Goal: Information Seeking & Learning: Learn about a topic

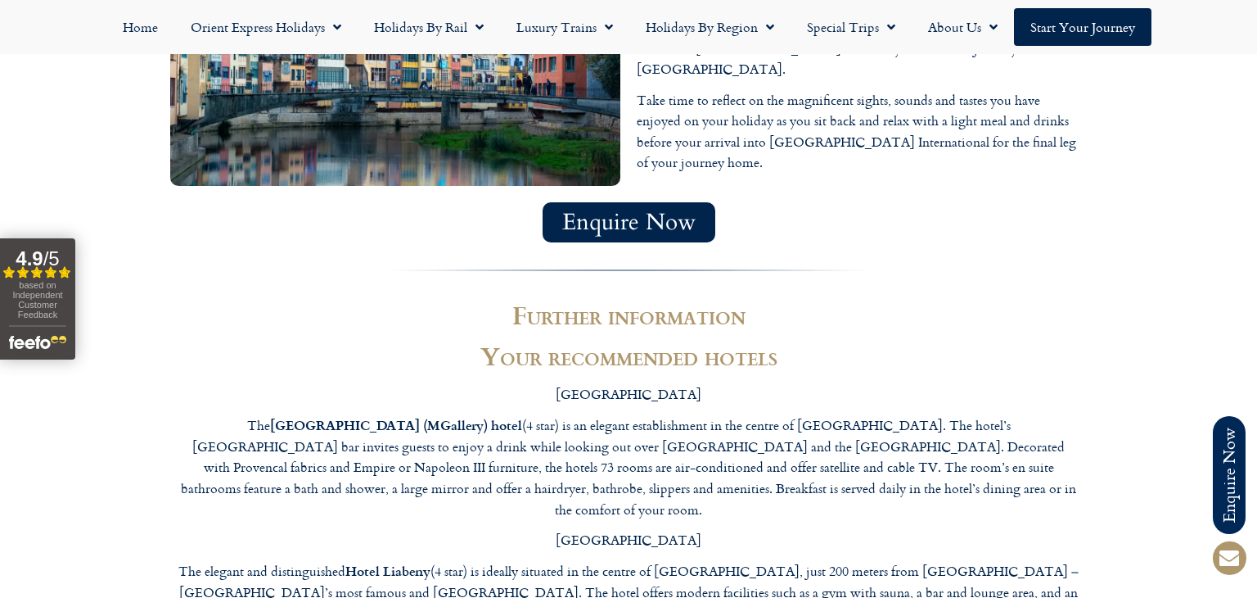
scroll to position [5535, 0]
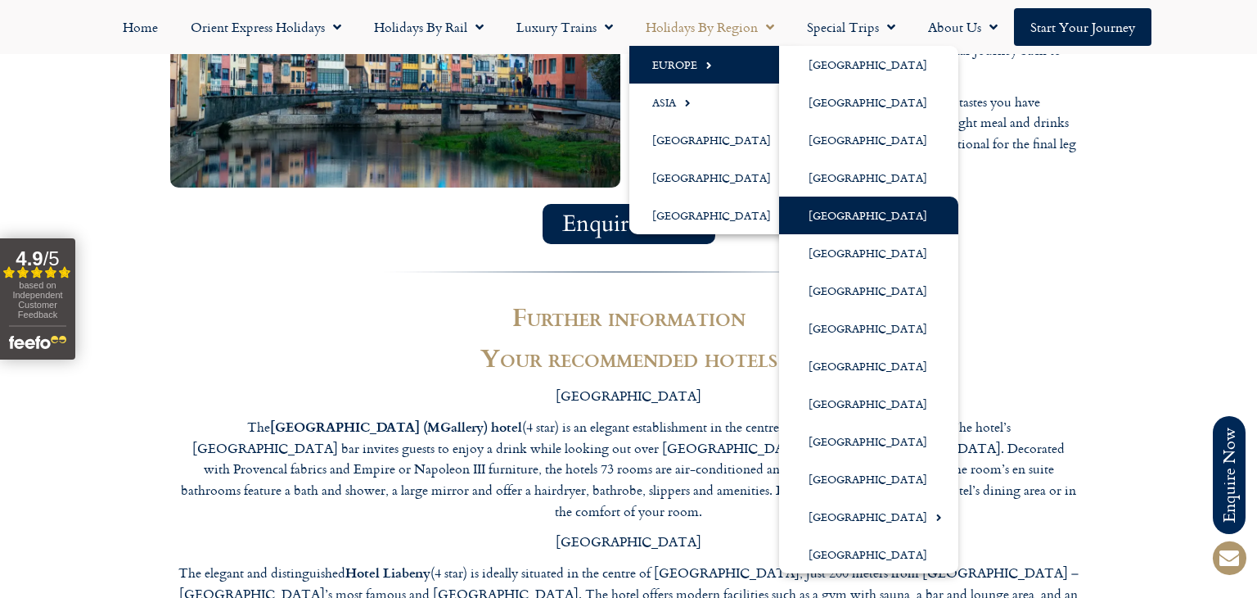
click at [832, 221] on link "[GEOGRAPHIC_DATA]" at bounding box center [868, 215] width 179 height 38
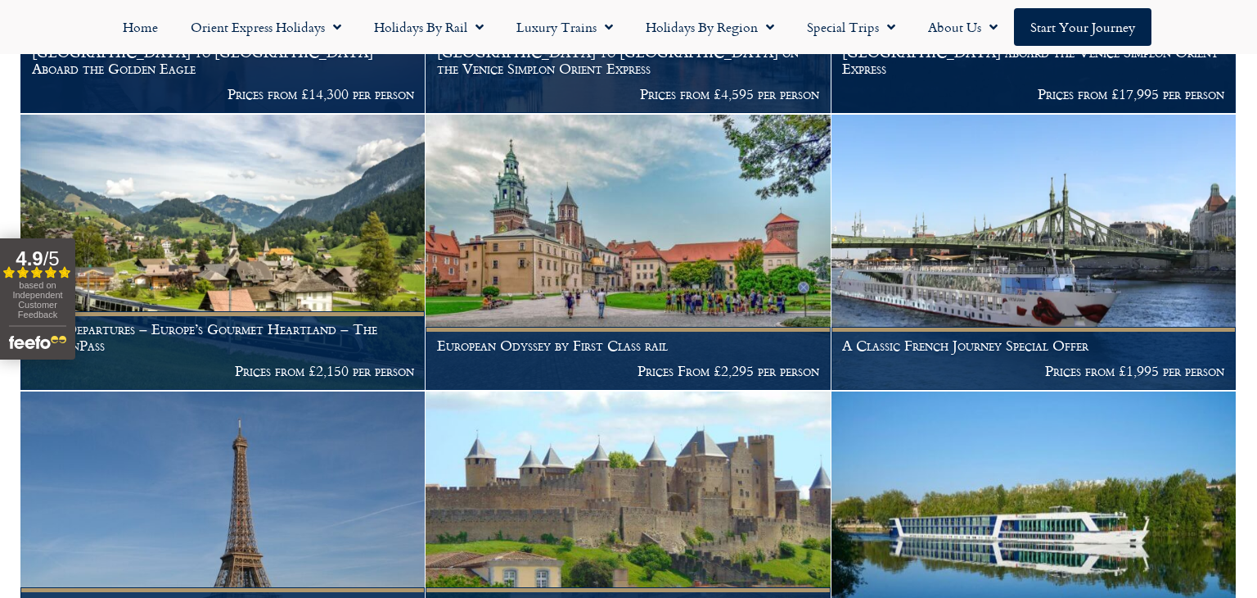
scroll to position [790, 0]
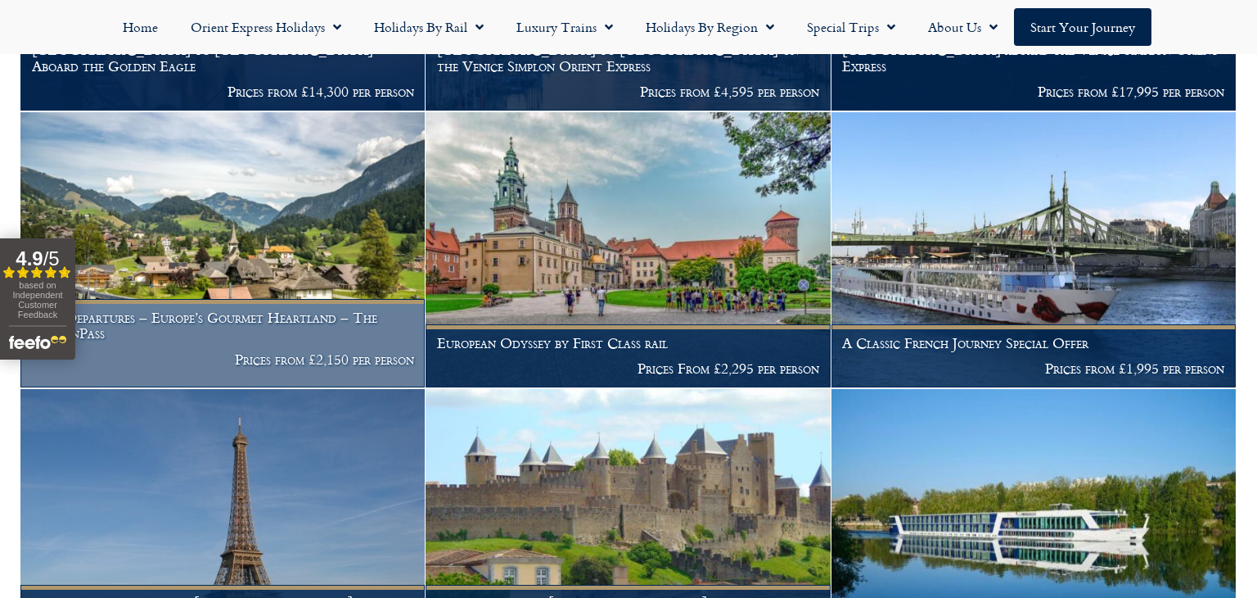
click at [326, 309] on h1 "2025 Departures – Europe’s Gourmet Heartland – The GoldenPass" at bounding box center [223, 325] width 382 height 32
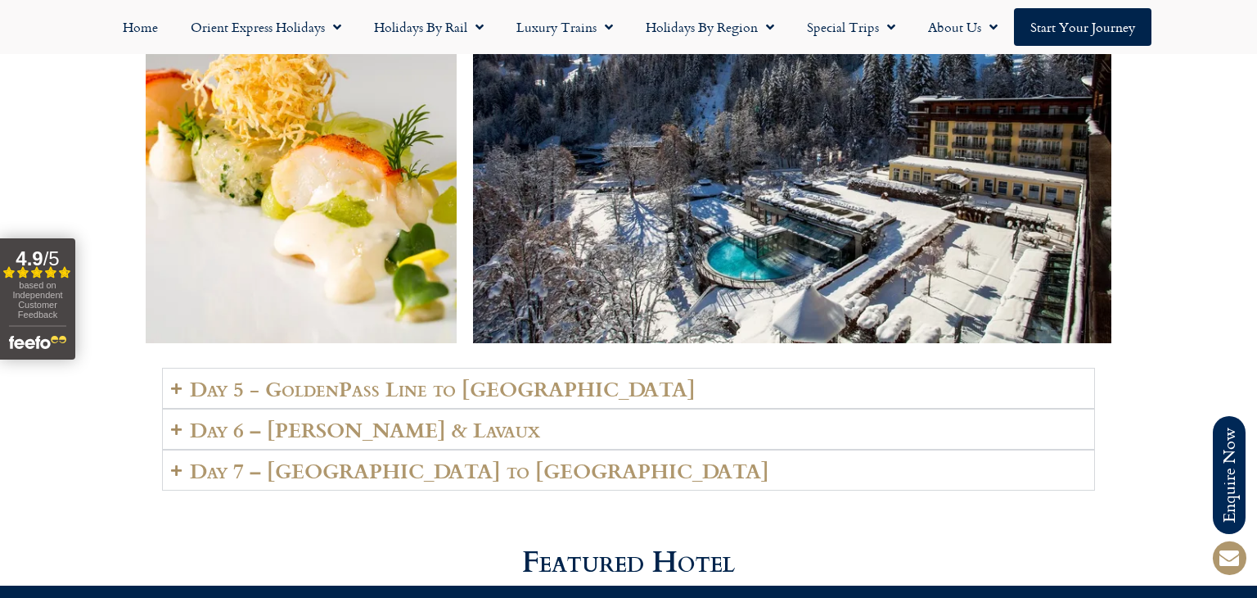
scroll to position [3503, 0]
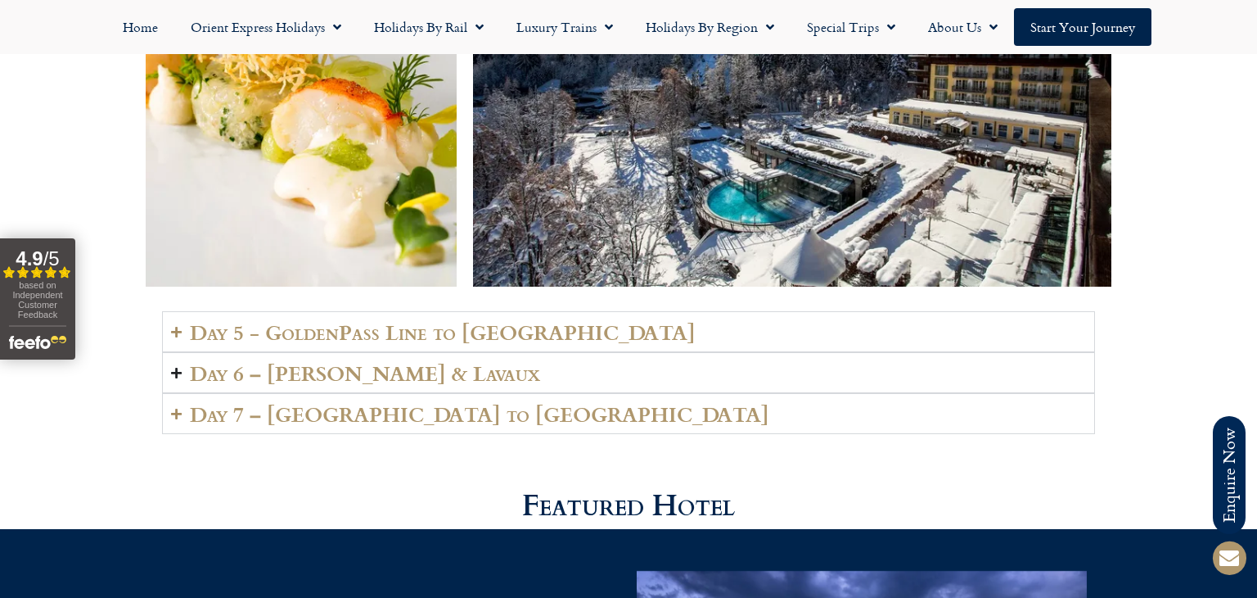
click at [327, 361] on h2 "Day 6 – Vevey & Lavaux" at bounding box center [365, 372] width 350 height 23
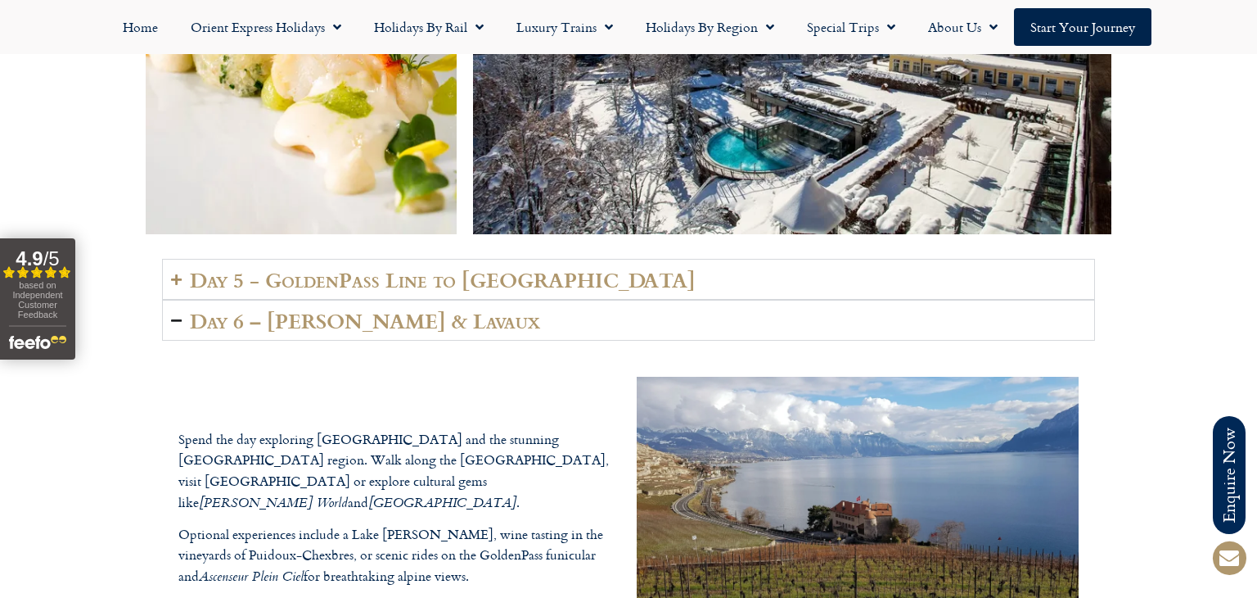
scroll to position [3554, 0]
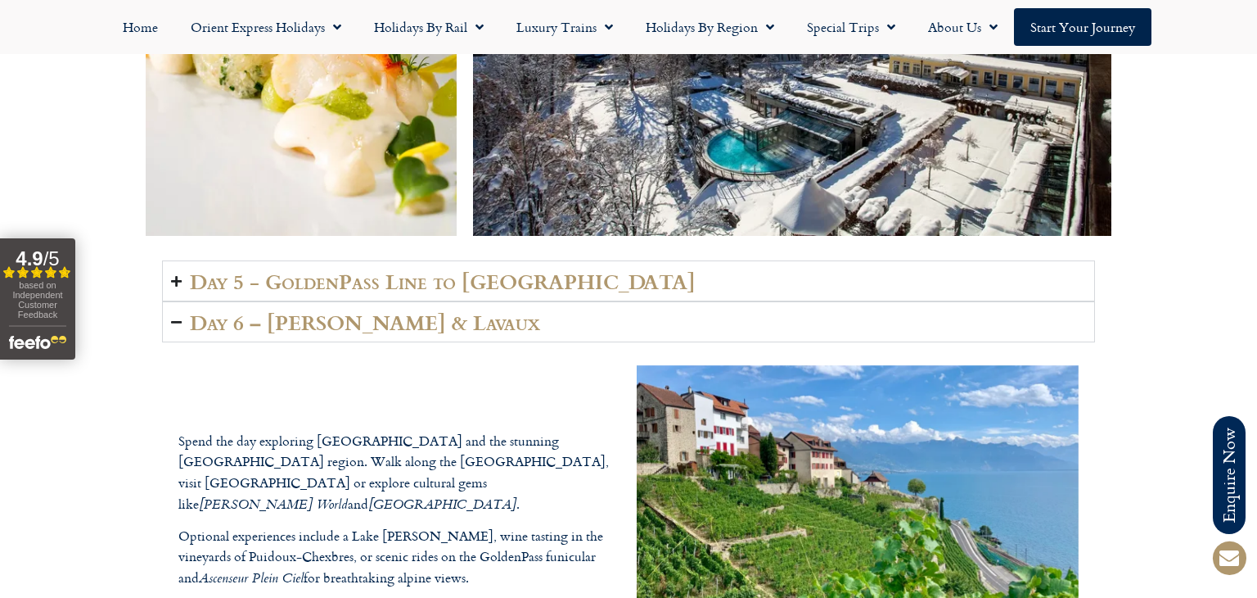
click at [388, 269] on h2 "Day 5 - GoldenPass Line to Vevey" at bounding box center [443, 280] width 506 height 23
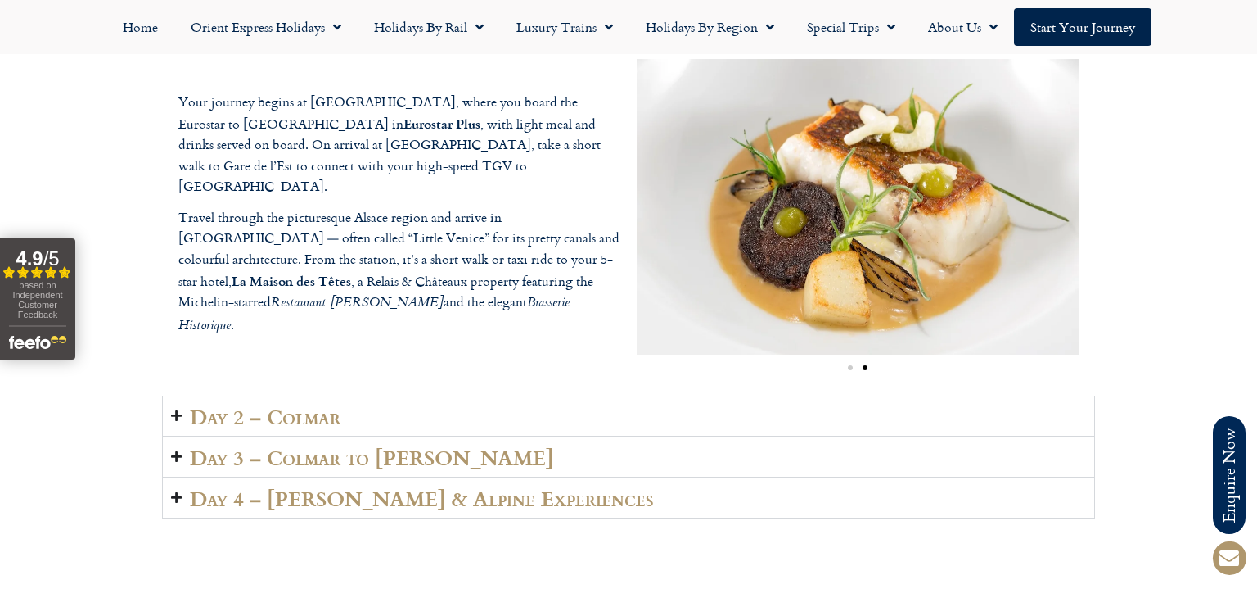
scroll to position [2560, 0]
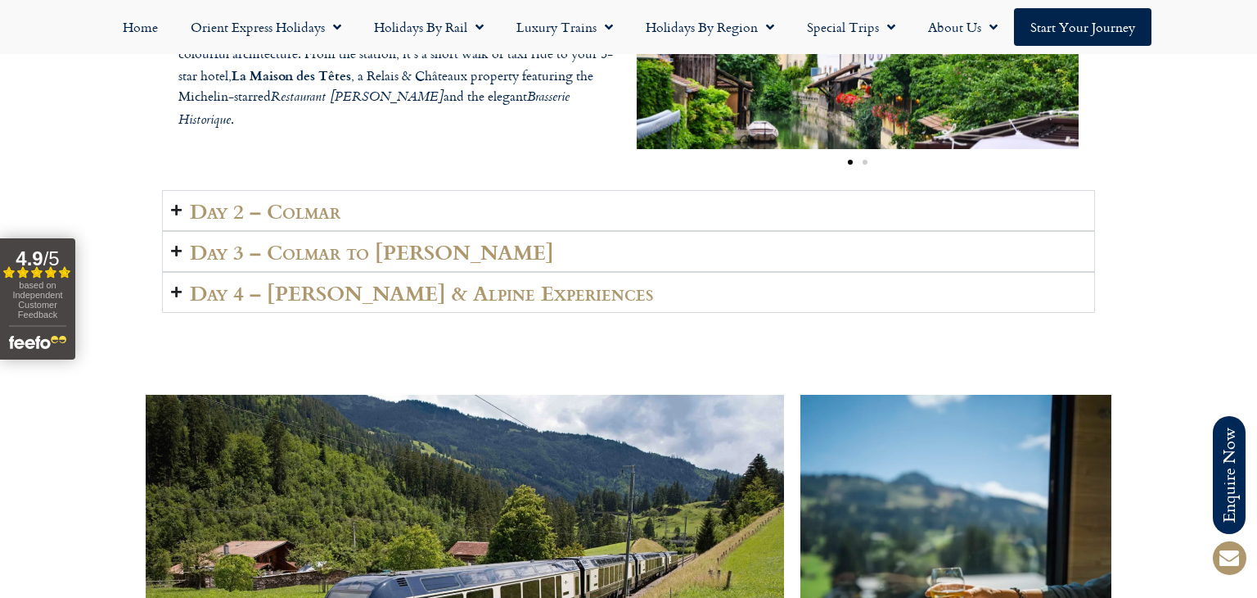
click at [842, 280] on summary "Day 4 – Lenk & Alpine Experiences" at bounding box center [628, 292] width 933 height 41
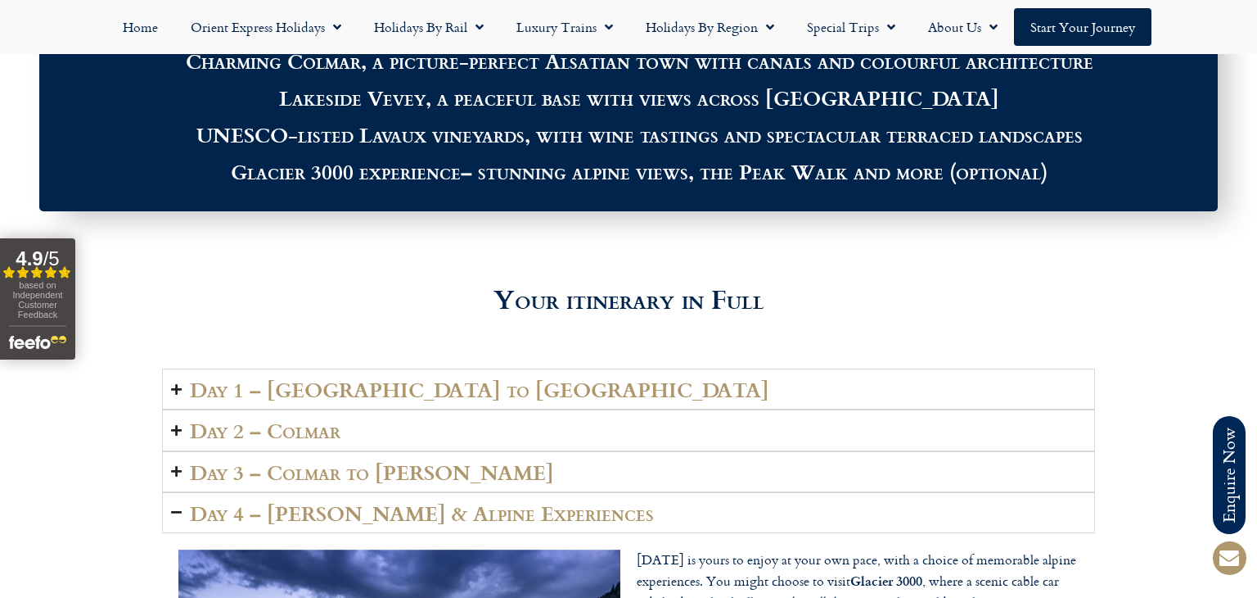
scroll to position [2001, 0]
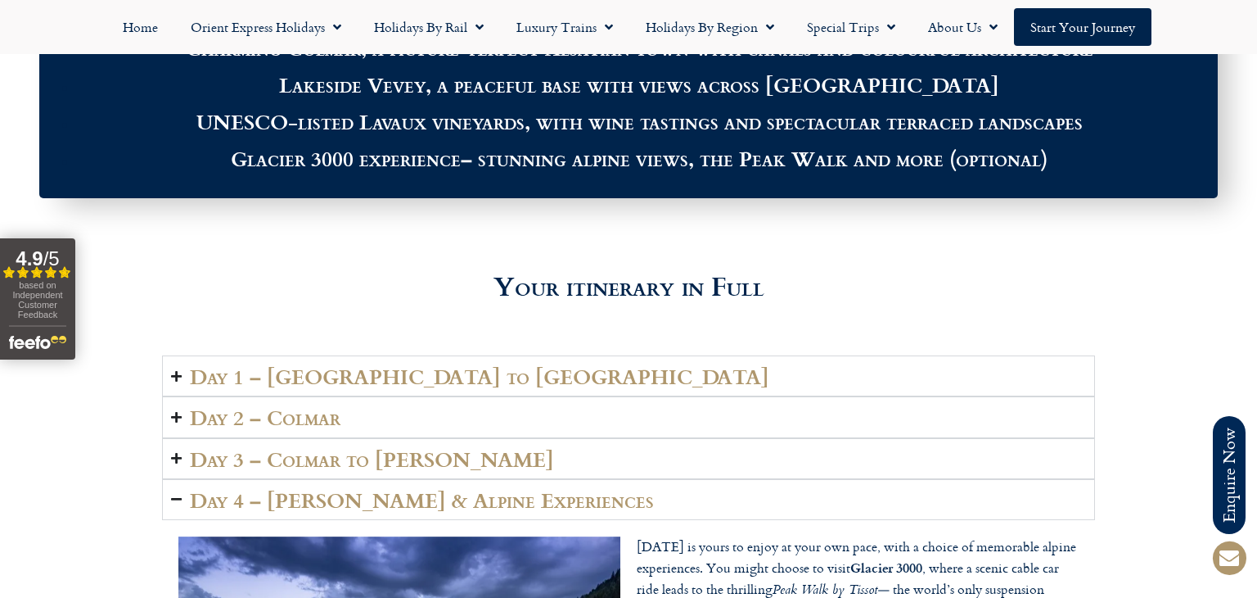
click at [693, 402] on summary "Day 2 – Colmar" at bounding box center [628, 416] width 933 height 41
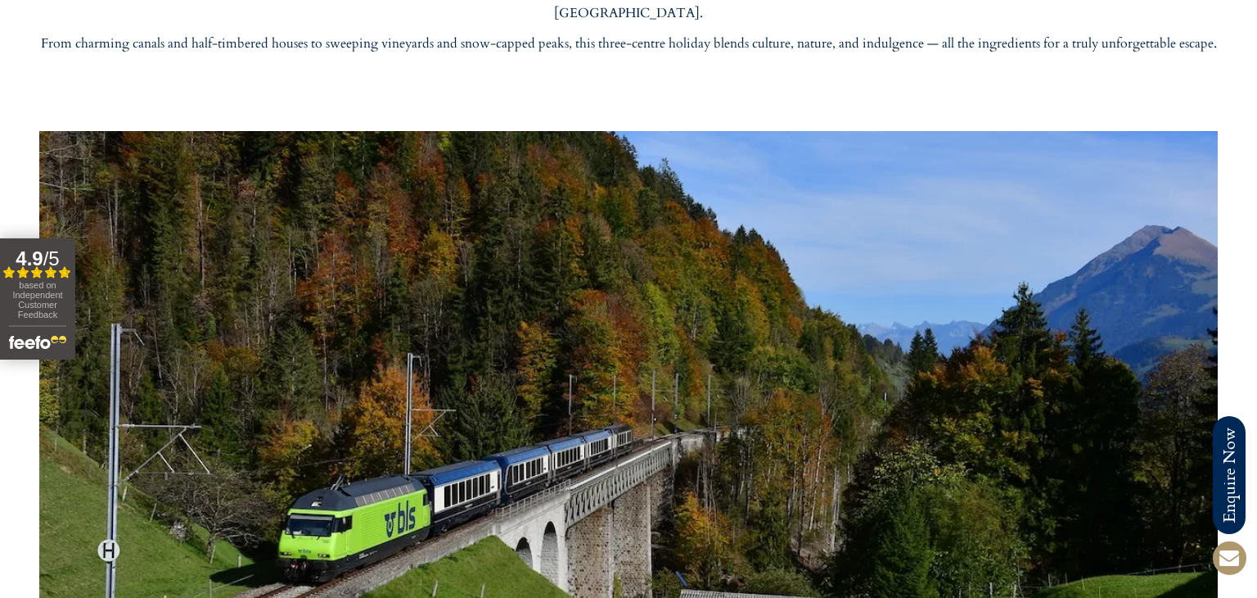
scroll to position [0, 0]
